Goal: Task Accomplishment & Management: Manage account settings

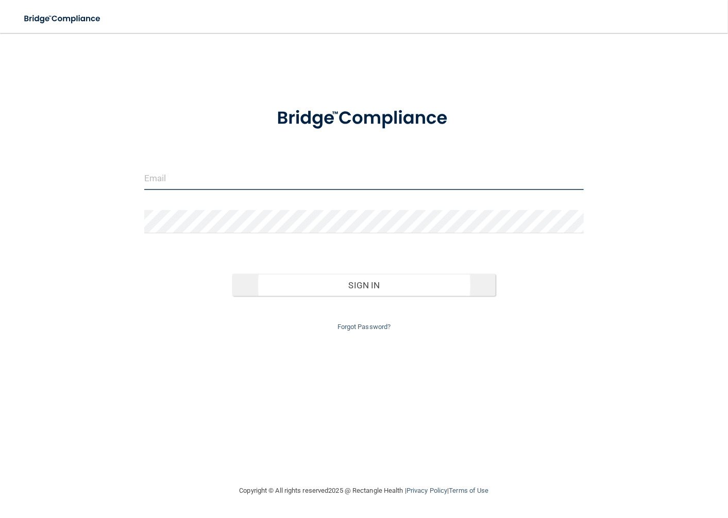
type input "[EMAIL_ADDRESS][DOMAIN_NAME]"
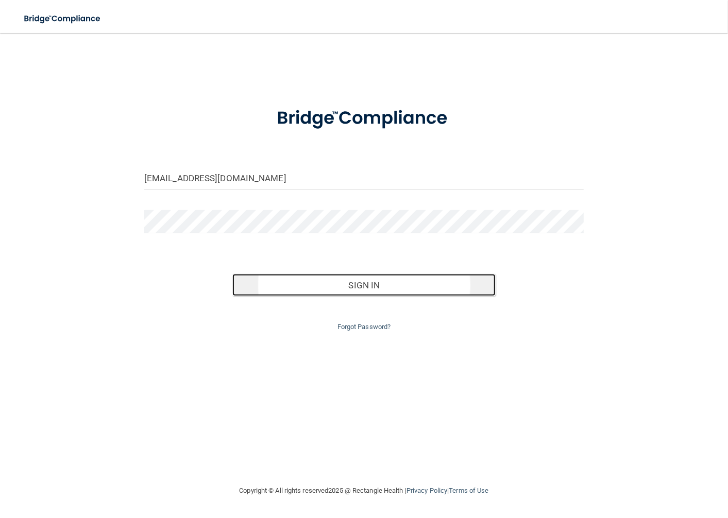
click at [365, 290] on button "Sign In" at bounding box center [364, 285] width 264 height 23
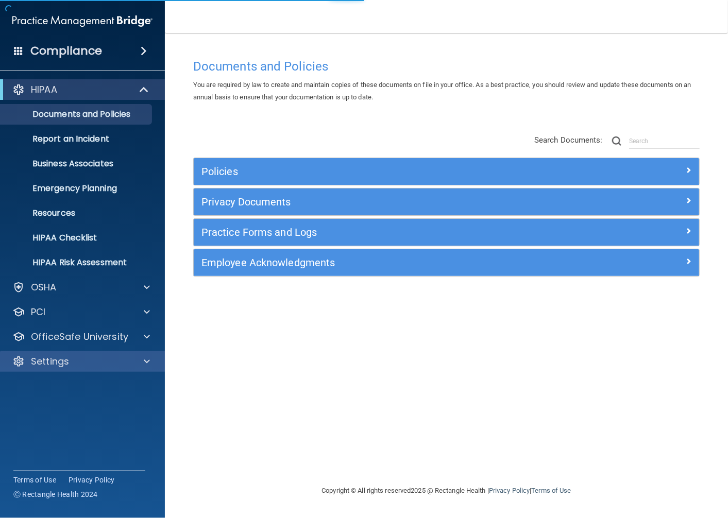
click at [94, 353] on div "Settings" at bounding box center [82, 361] width 165 height 21
click at [92, 358] on div "Settings" at bounding box center [69, 361] width 128 height 12
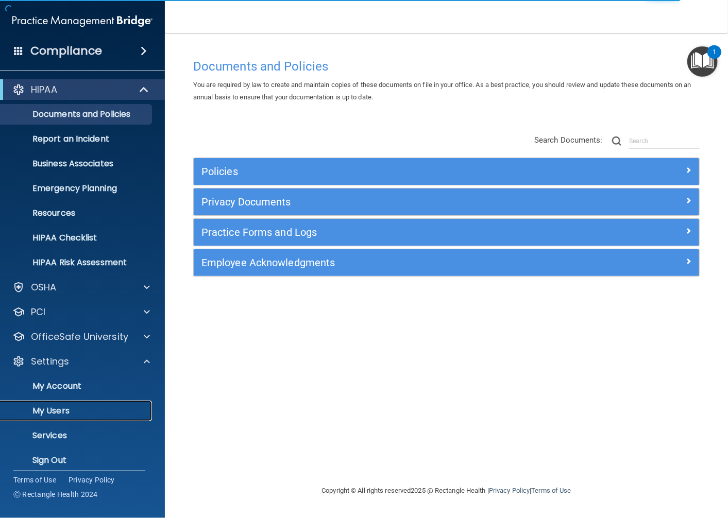
click at [63, 404] on link "My Users" at bounding box center [71, 411] width 162 height 21
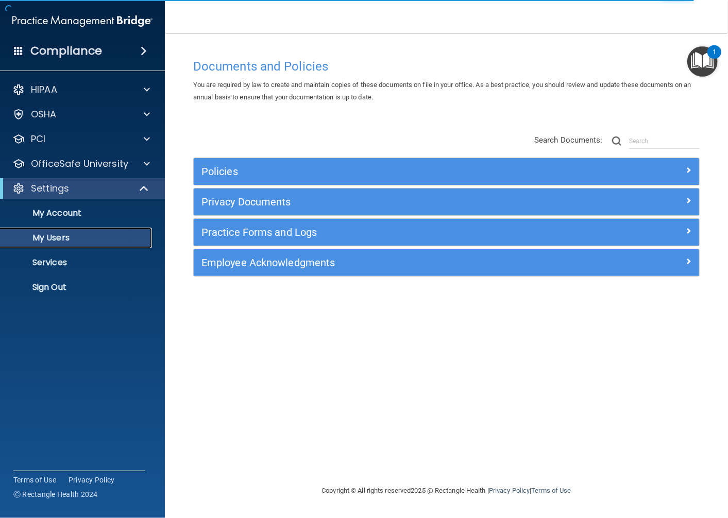
select select "20"
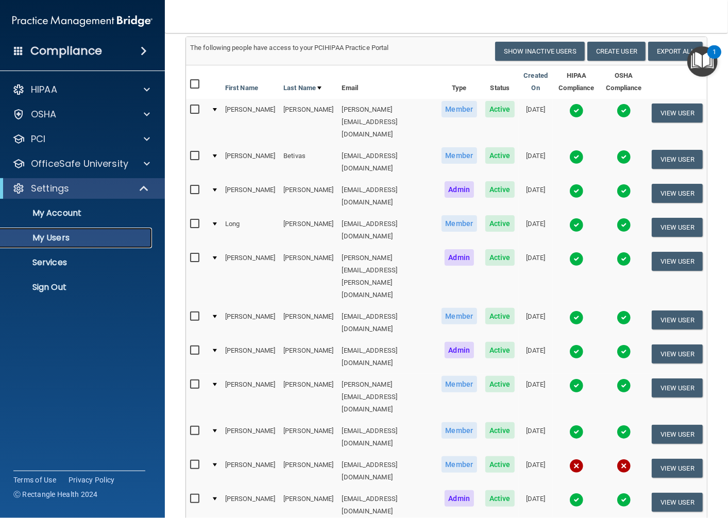
scroll to position [114, 0]
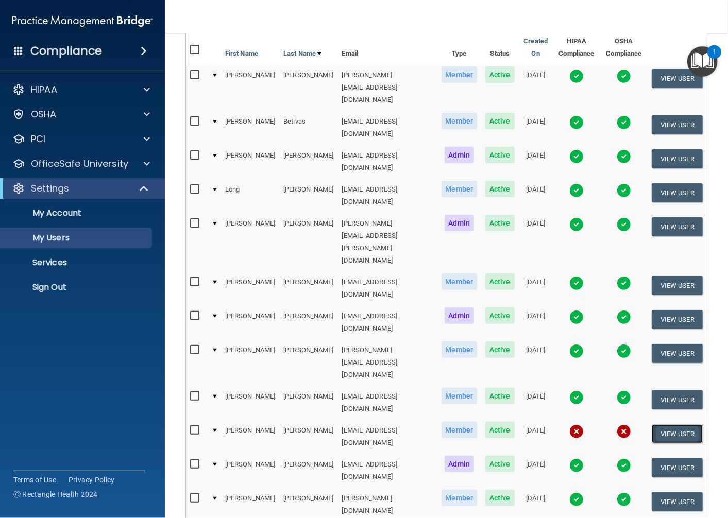
click at [676, 424] on button "View User" at bounding box center [676, 433] width 51 height 19
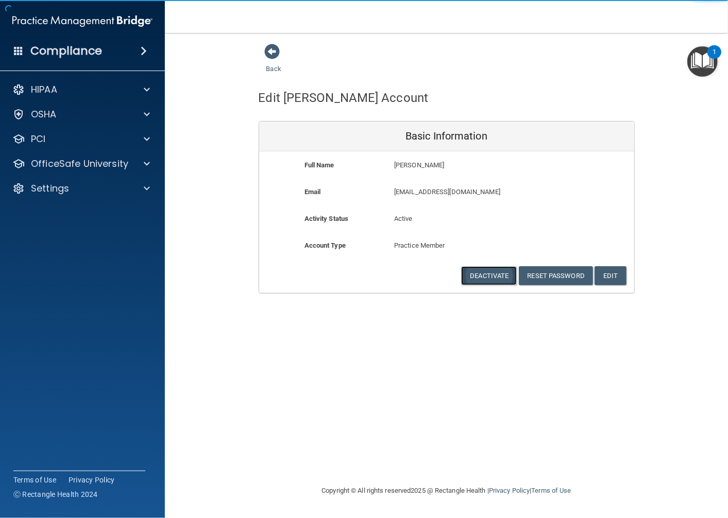
click at [475, 279] on button "Deactivate" at bounding box center [489, 275] width 56 height 19
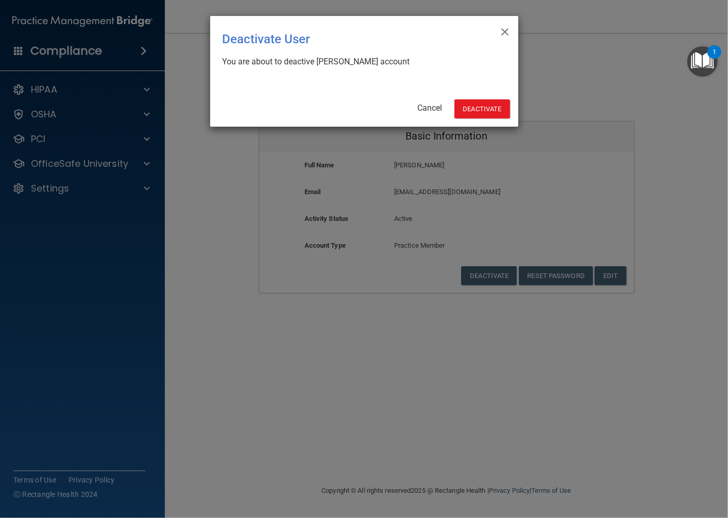
click at [495, 119] on div "× Close Deactivate User You are about to deactive Miah Kline's account Cancel D…" at bounding box center [364, 71] width 308 height 111
click at [490, 107] on button "Deactivate" at bounding box center [482, 108] width 56 height 19
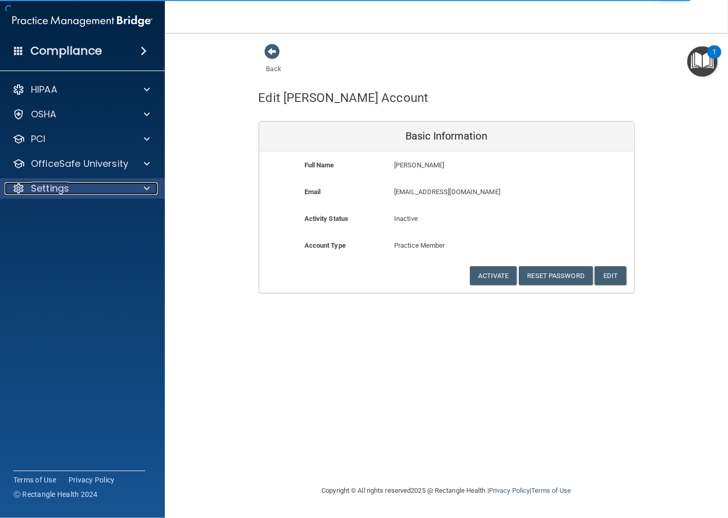
click at [39, 182] on p "Settings" at bounding box center [50, 188] width 38 height 12
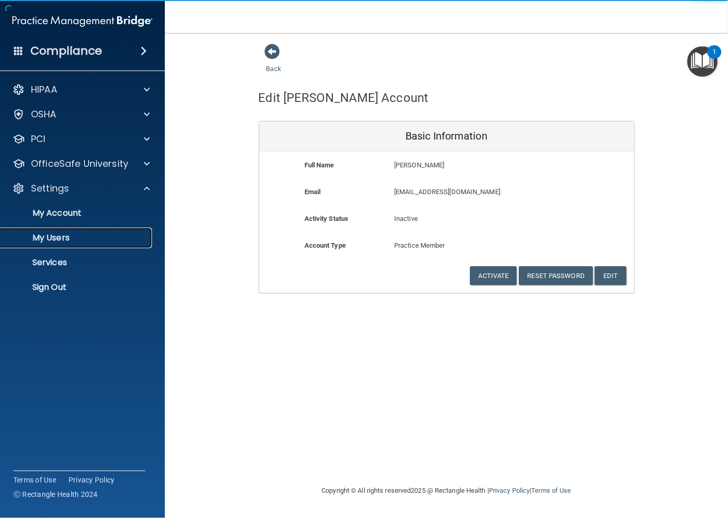
click at [49, 241] on p "My Users" at bounding box center [77, 238] width 141 height 10
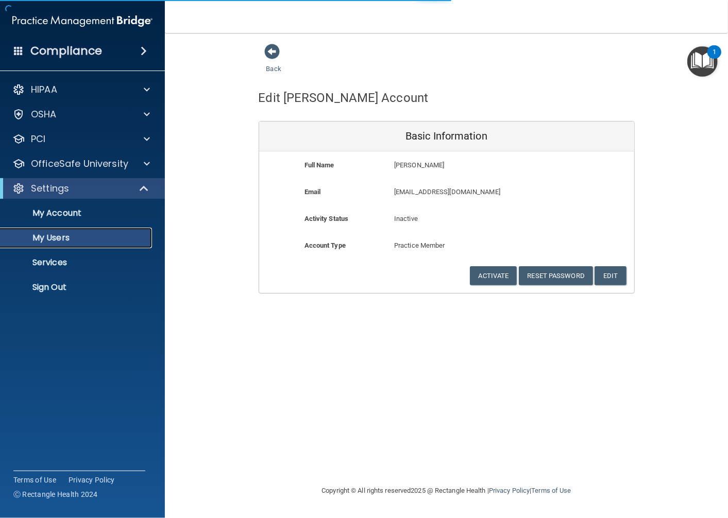
select select "20"
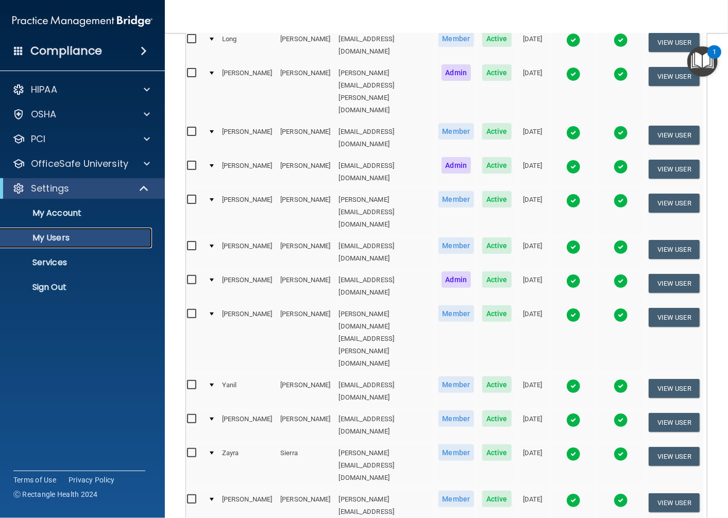
scroll to position [265, 0]
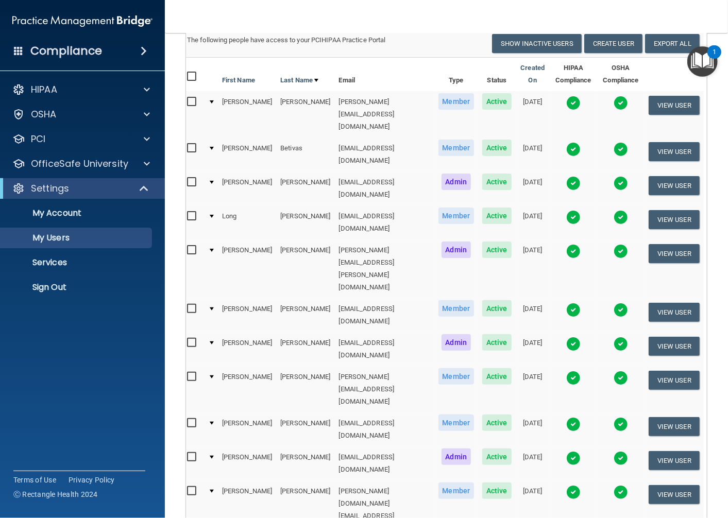
scroll to position [37, 0]
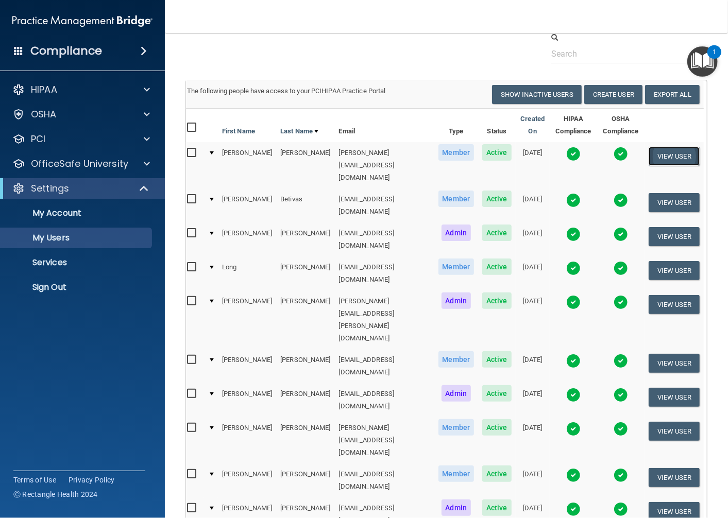
click at [657, 162] on button "View User" at bounding box center [673, 156] width 51 height 19
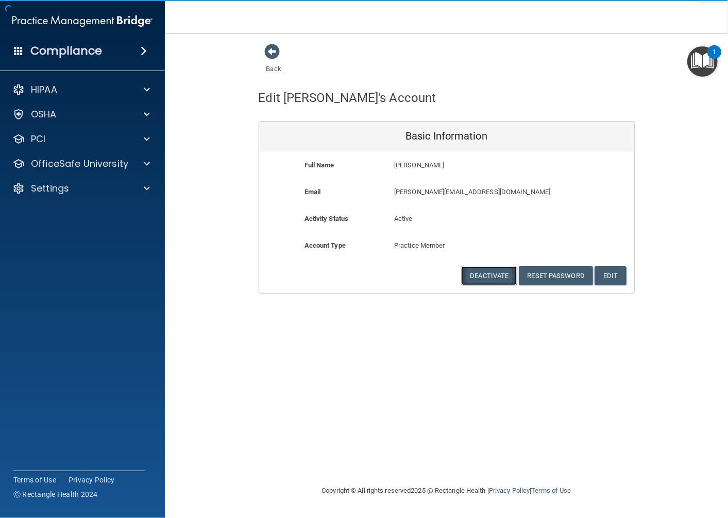
click at [507, 277] on button "Deactivate" at bounding box center [489, 275] width 56 height 19
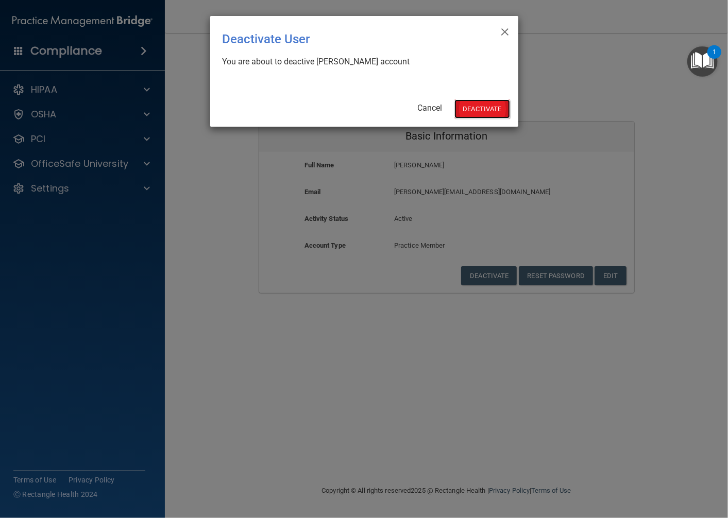
click at [463, 114] on button "Deactivate" at bounding box center [482, 108] width 56 height 19
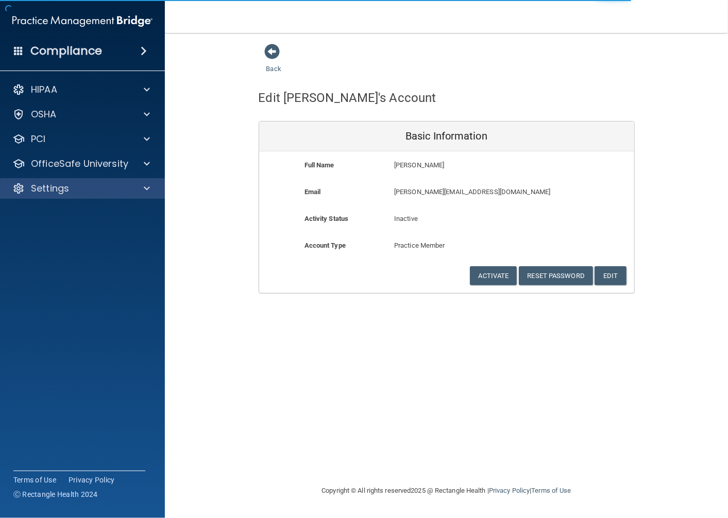
click at [109, 196] on div "Settings" at bounding box center [82, 188] width 165 height 21
click at [65, 191] on p "Settings" at bounding box center [50, 188] width 38 height 12
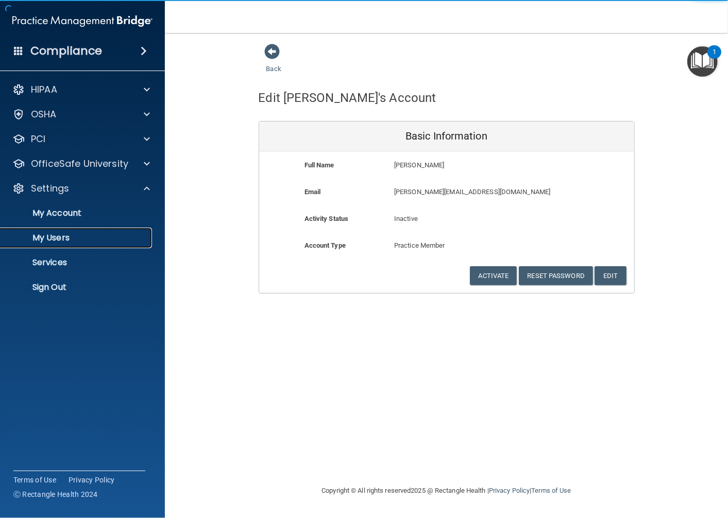
click at [60, 235] on p "My Users" at bounding box center [77, 238] width 141 height 10
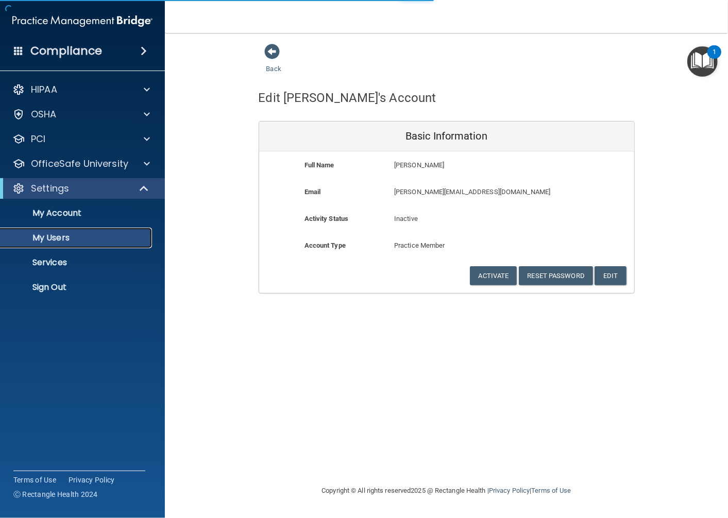
select select "20"
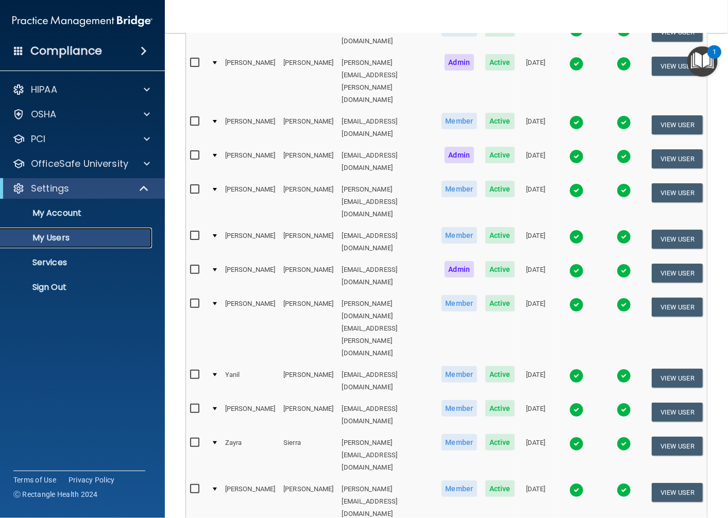
scroll to position [0, 3]
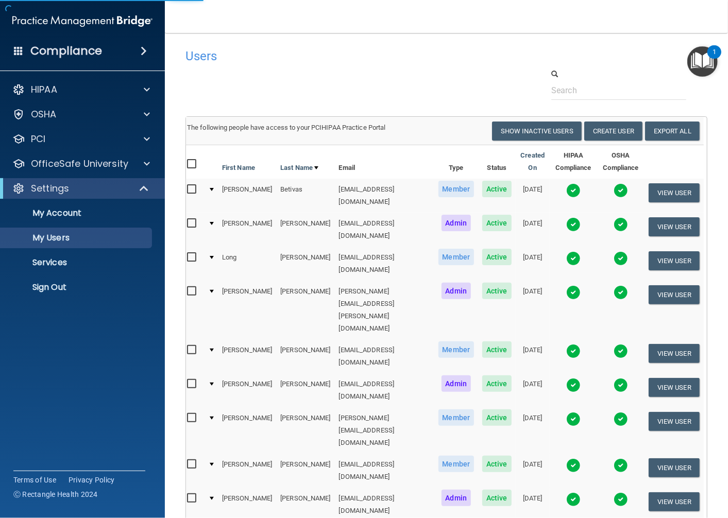
select select "20"
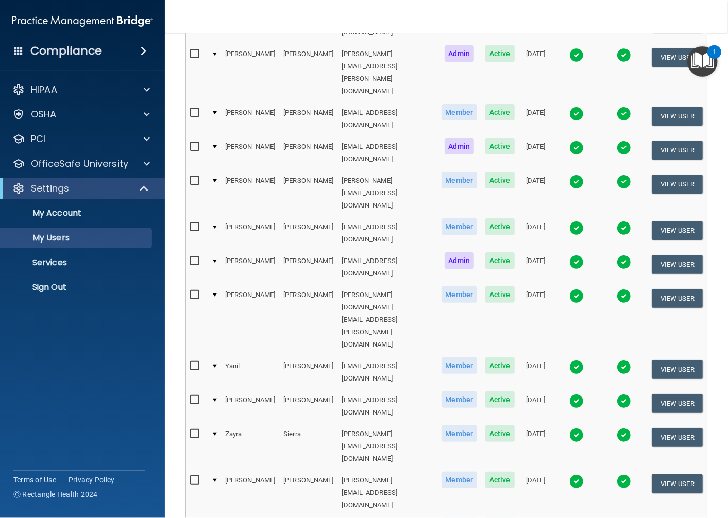
scroll to position [0, 3]
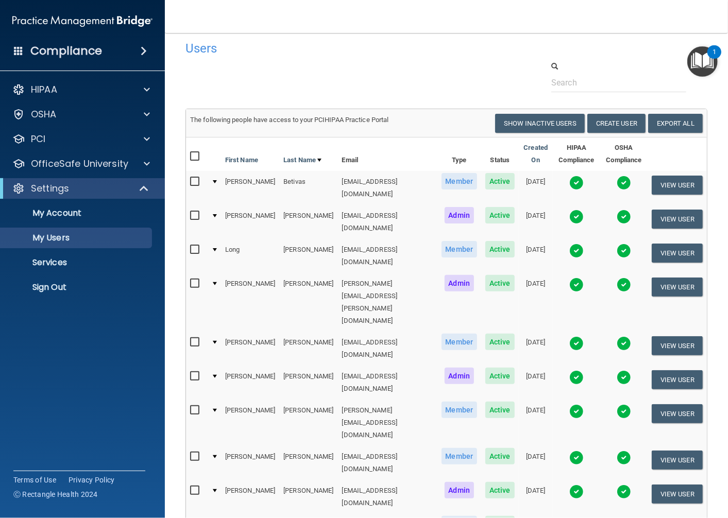
scroll to position [0, 0]
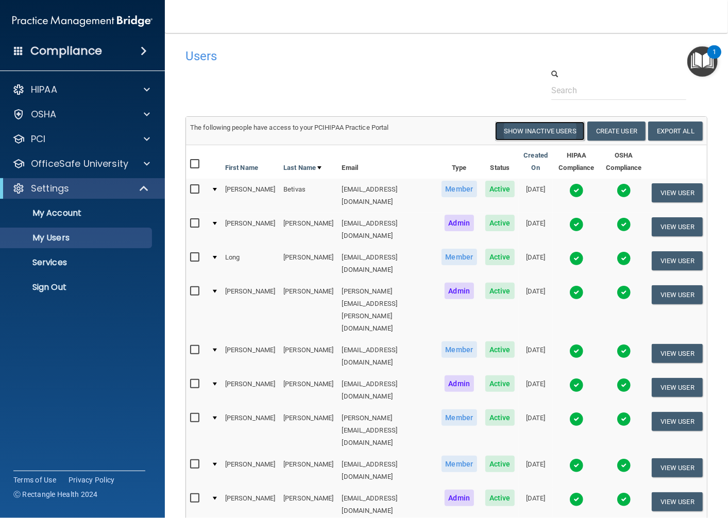
click at [551, 125] on button "Show Inactive Users" at bounding box center [540, 131] width 90 height 19
select select "20"
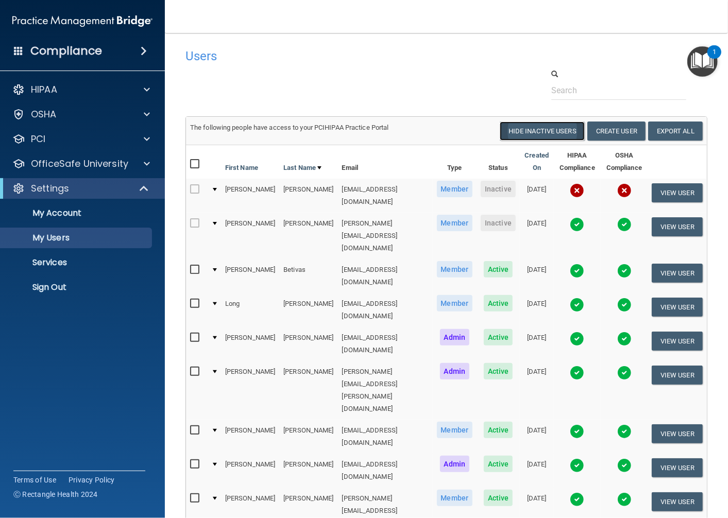
click at [537, 133] on button "Hide Inactive Users" at bounding box center [541, 131] width 85 height 19
select select "20"
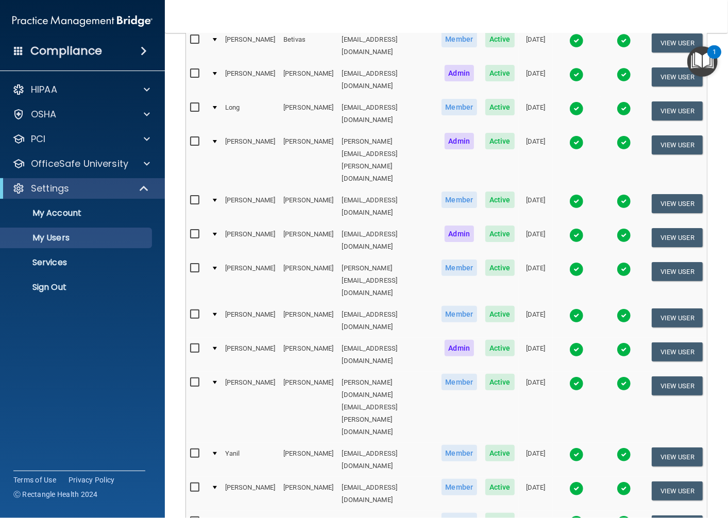
scroll to position [65, 0]
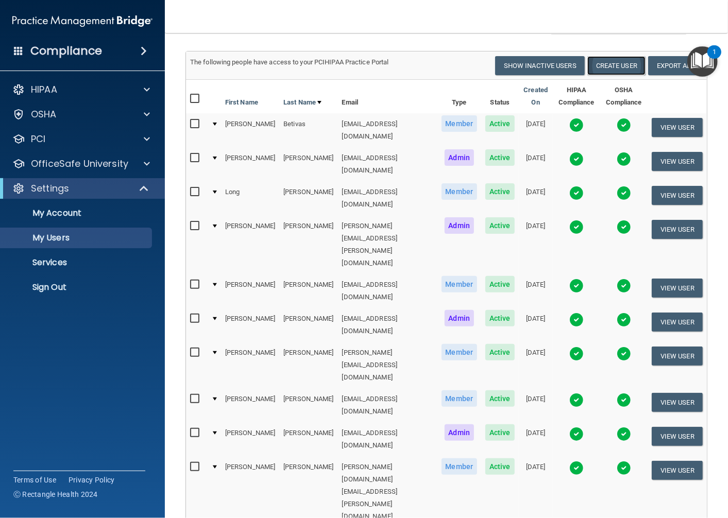
click at [601, 67] on button "Create User" at bounding box center [616, 65] width 58 height 19
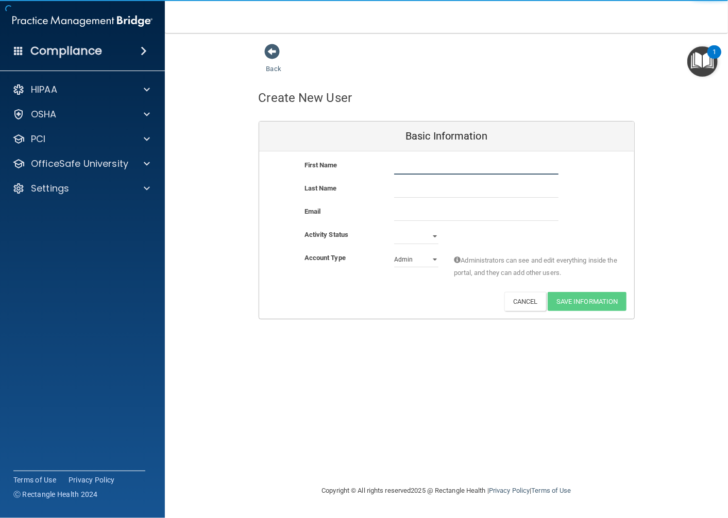
click at [507, 159] on input "text" at bounding box center [476, 166] width 164 height 15
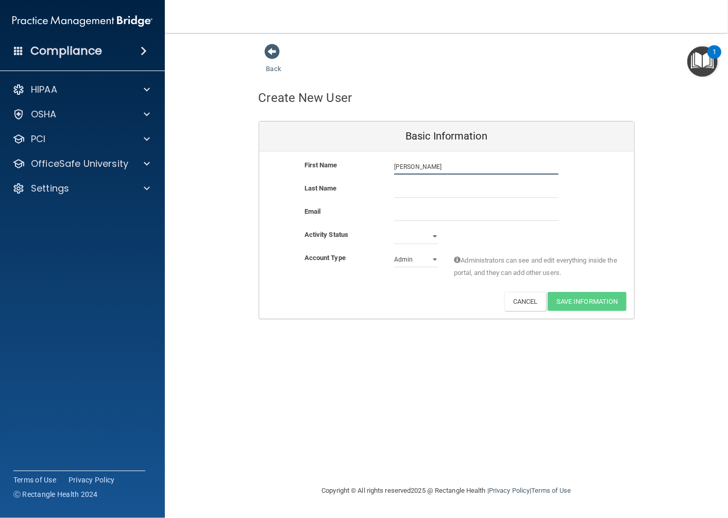
type input "[PERSON_NAME]"
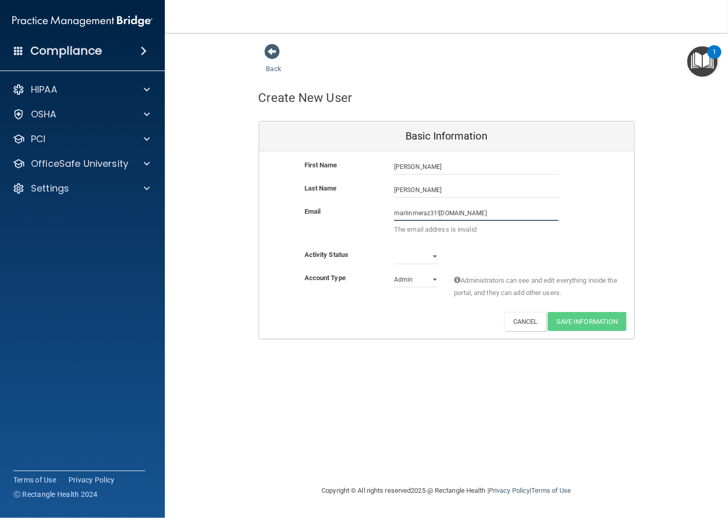
click at [439, 213] on input "marlinmeraz31![DOMAIN_NAME]" at bounding box center [476, 212] width 164 height 15
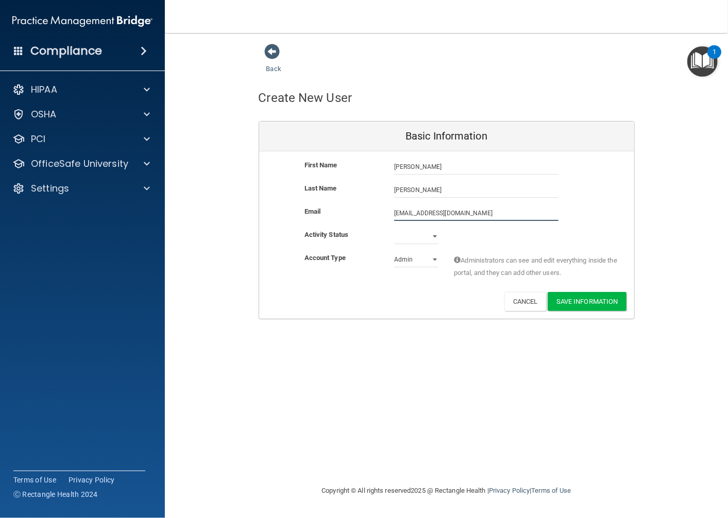
click at [524, 213] on input "[EMAIL_ADDRESS][DOMAIN_NAME]" at bounding box center [476, 212] width 164 height 15
type input "[EMAIL_ADDRESS][DOMAIN_NAME]"
click at [420, 233] on select "Active Inactive" at bounding box center [416, 236] width 44 height 15
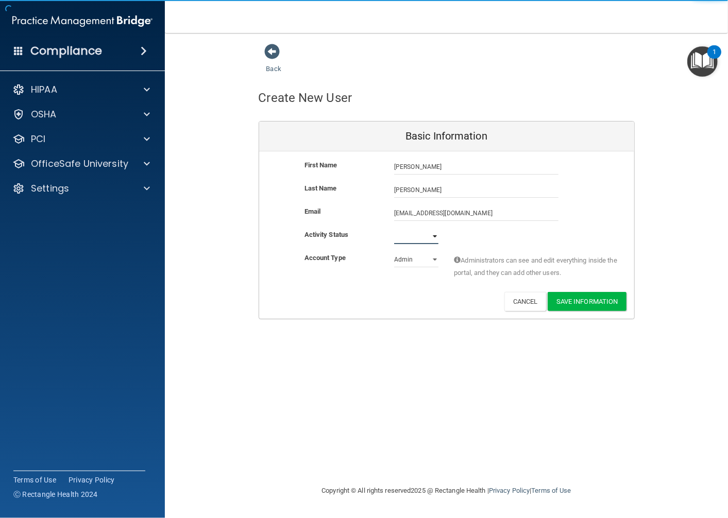
select select "active"
click at [394, 229] on select "Active Inactive" at bounding box center [416, 236] width 44 height 15
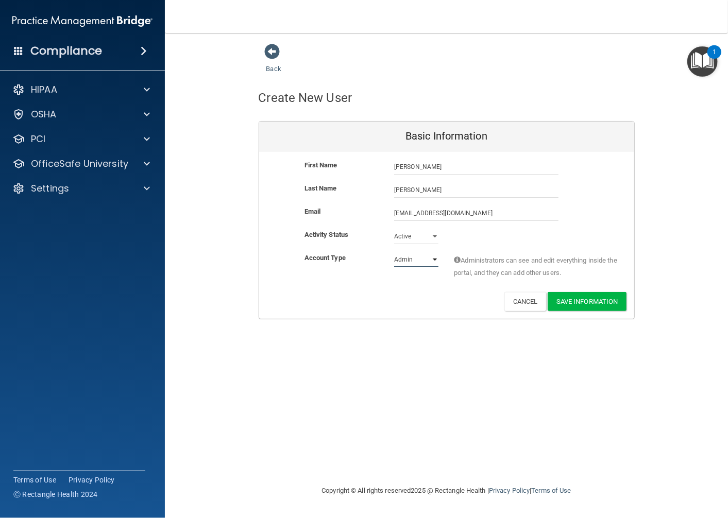
click at [412, 260] on select "Admin Member" at bounding box center [416, 259] width 44 height 15
select select "practice_member"
click at [394, 252] on select "Admin Member" at bounding box center [416, 259] width 44 height 15
click at [579, 304] on button "Save Information" at bounding box center [586, 301] width 79 height 19
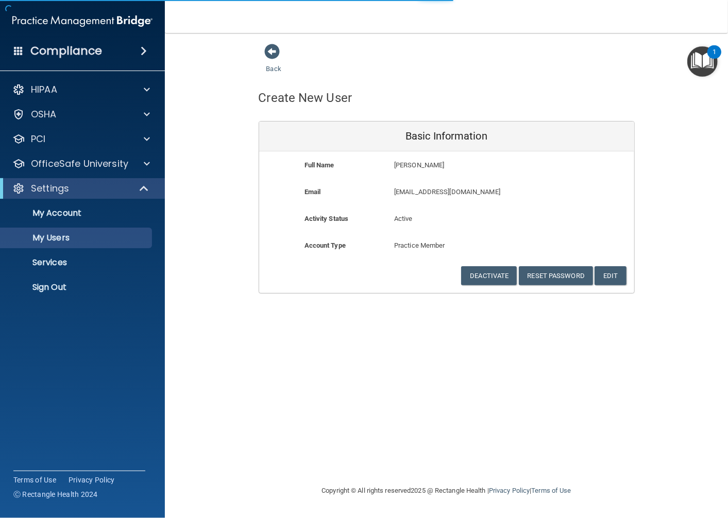
select select "20"
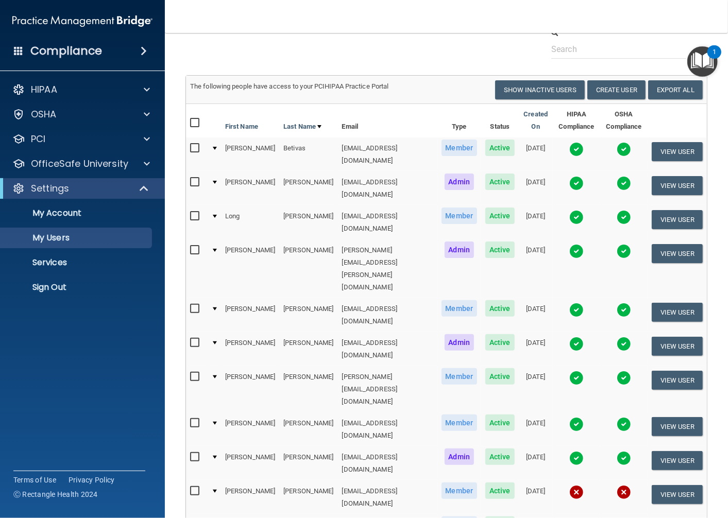
scroll to position [286, 0]
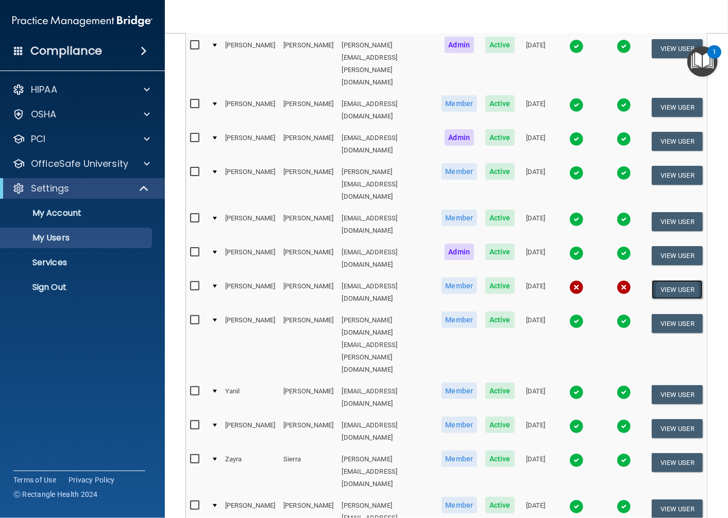
click at [677, 280] on button "View User" at bounding box center [676, 289] width 51 height 19
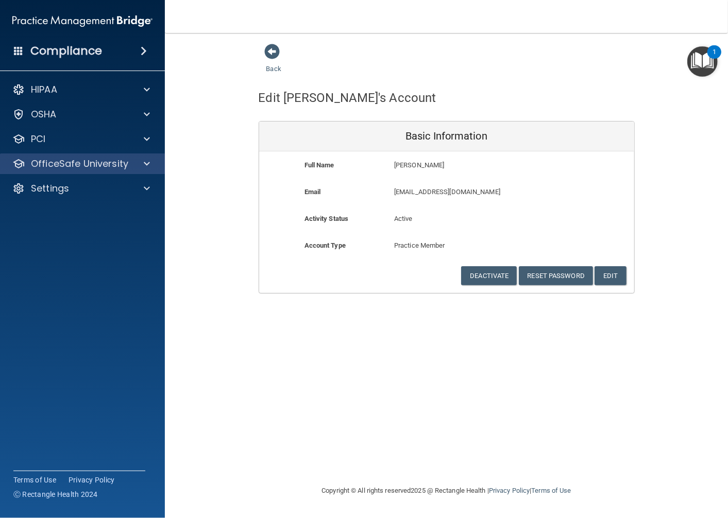
click at [95, 156] on div "OfficeSafe University" at bounding box center [82, 163] width 165 height 21
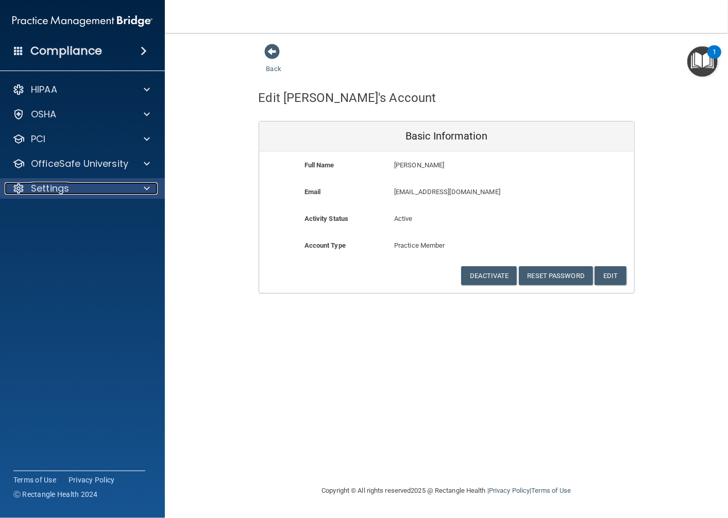
click at [67, 187] on p "Settings" at bounding box center [50, 188] width 38 height 12
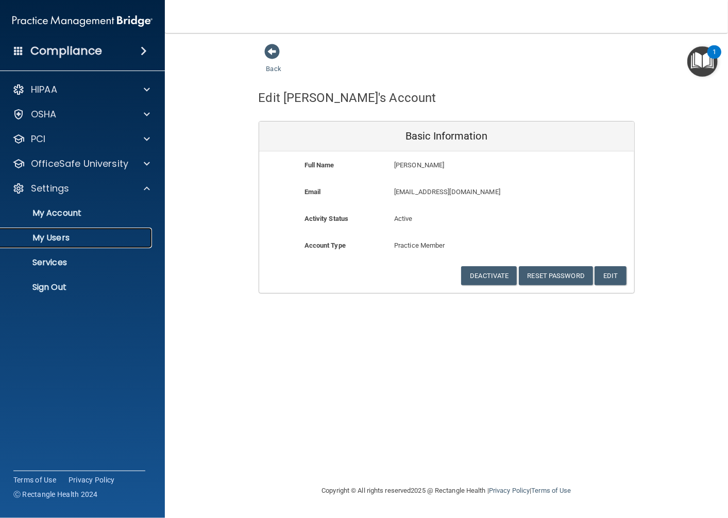
click at [58, 239] on p "My Users" at bounding box center [77, 238] width 141 height 10
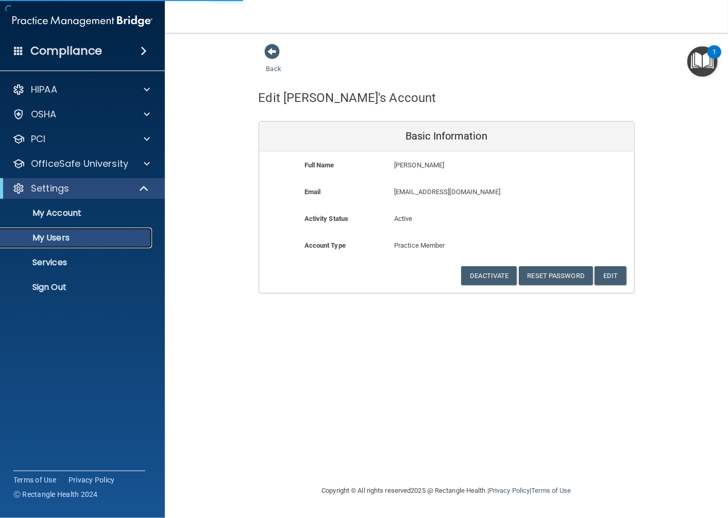
select select "20"
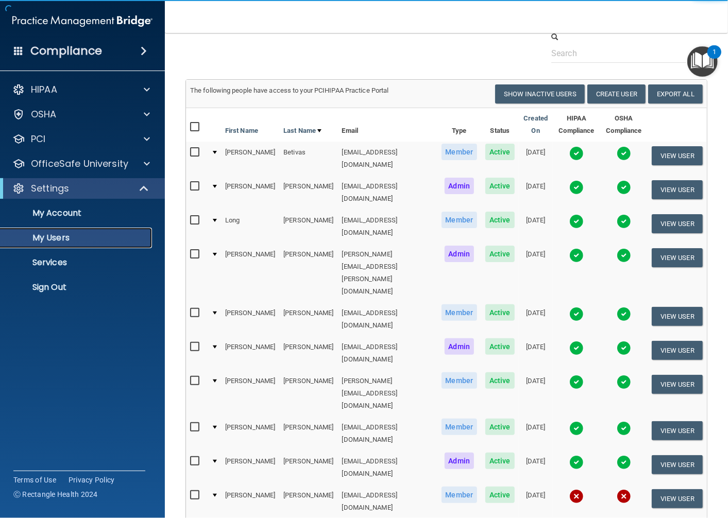
scroll to position [171, 0]
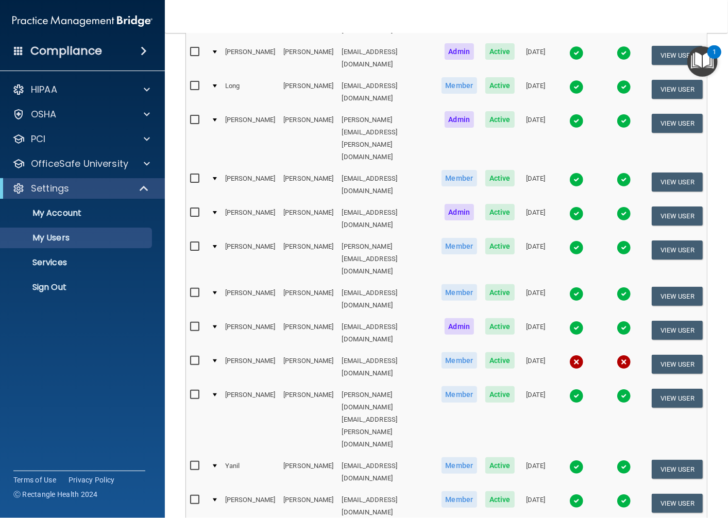
click at [196, 357] on input "checkbox" at bounding box center [196, 361] width 12 height 8
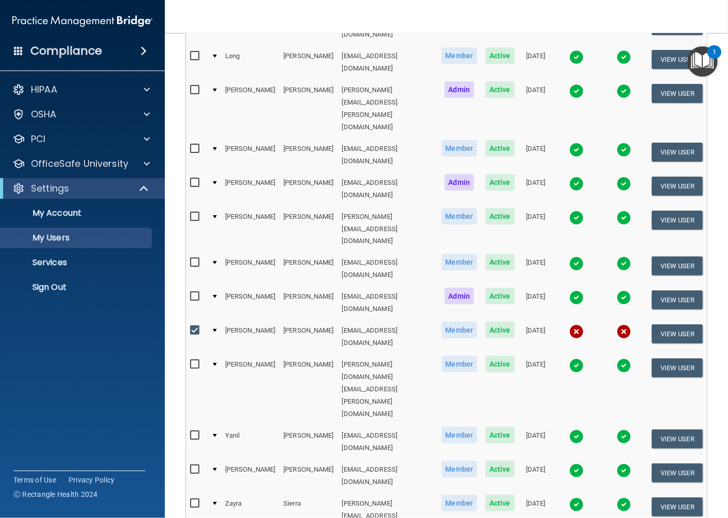
scroll to position [229, 0]
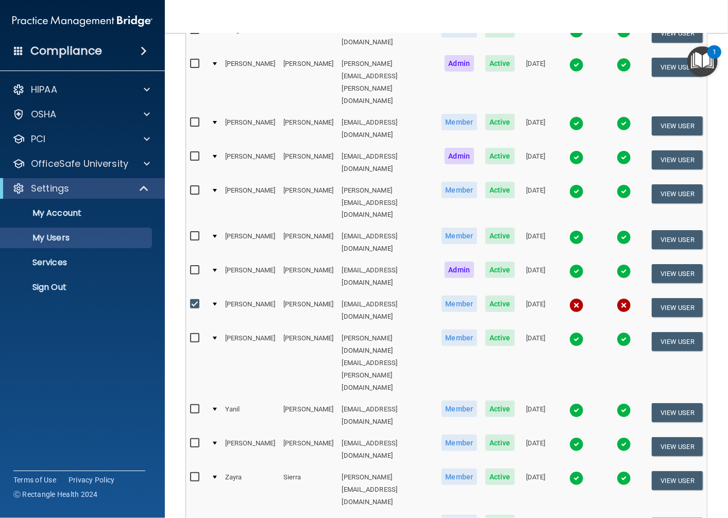
click at [194, 300] on input "checkbox" at bounding box center [196, 304] width 12 height 8
checkbox input "false"
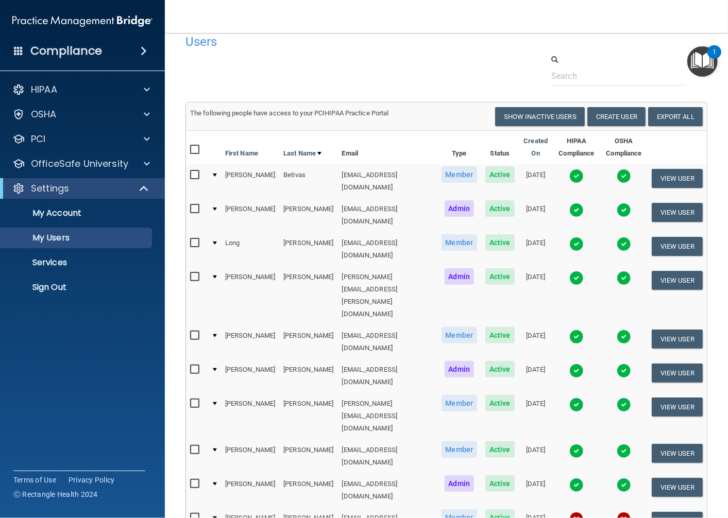
scroll to position [0, 0]
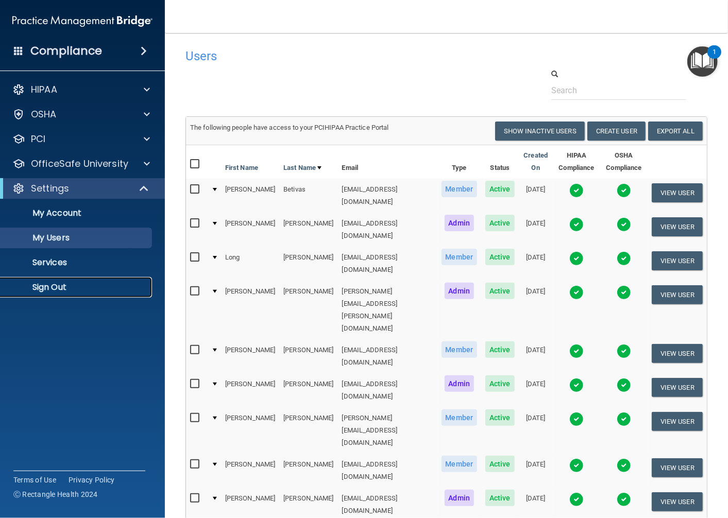
click at [49, 279] on link "Sign Out" at bounding box center [71, 287] width 162 height 21
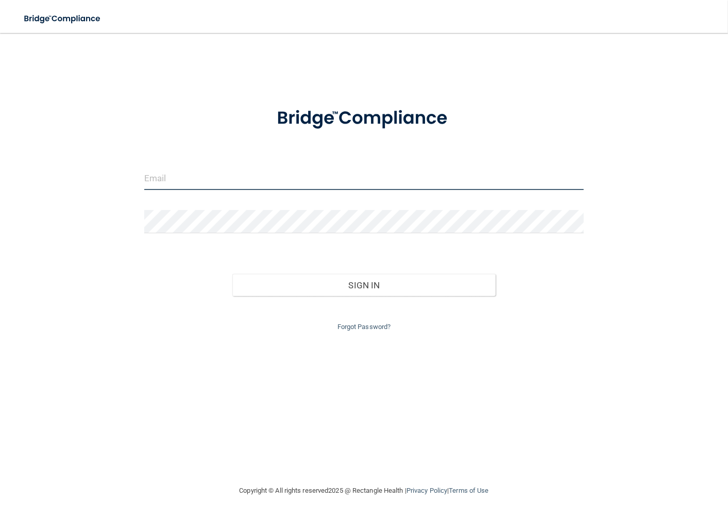
type input "[EMAIL_ADDRESS][DOMAIN_NAME]"
